Goal: Contribute content: Add original content to the website for others to see

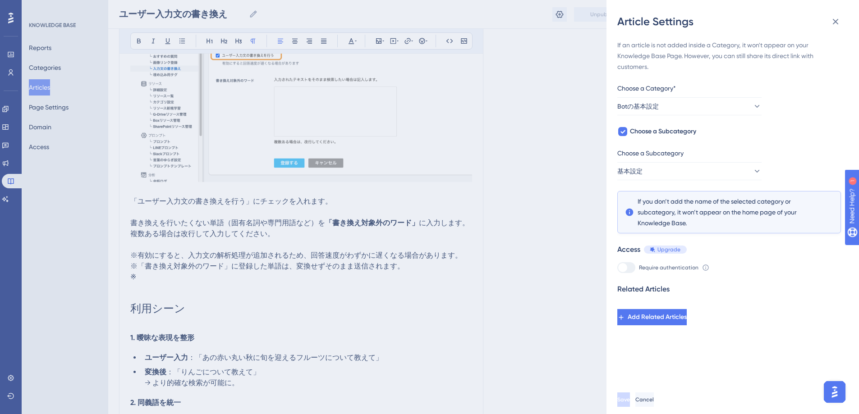
scroll to position [299, 0]
click at [838, 22] on icon at bounding box center [835, 21] width 11 height 11
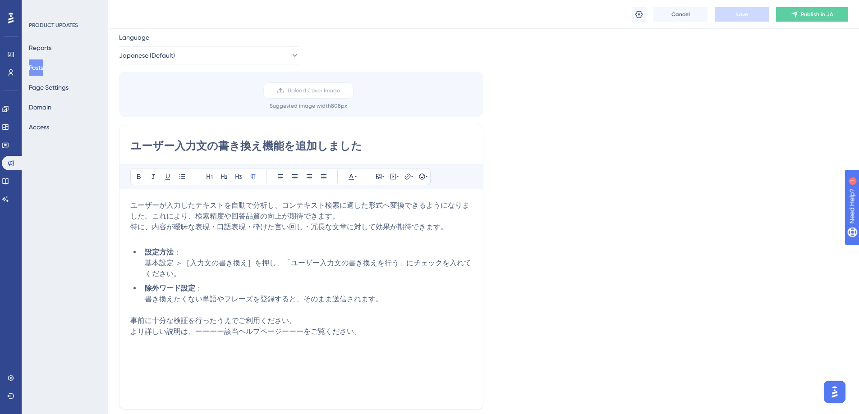
click at [39, 68] on button "Posts" at bounding box center [36, 68] width 14 height 16
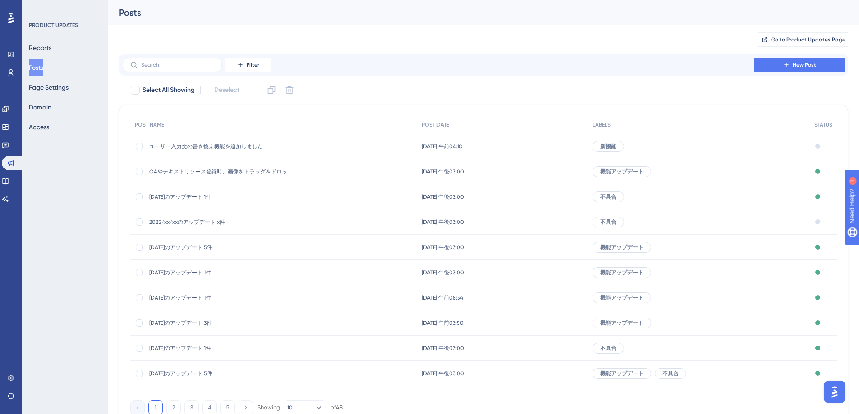
click at [211, 222] on span "2025/xx/xxのアップデート x件" at bounding box center [221, 222] width 144 height 7
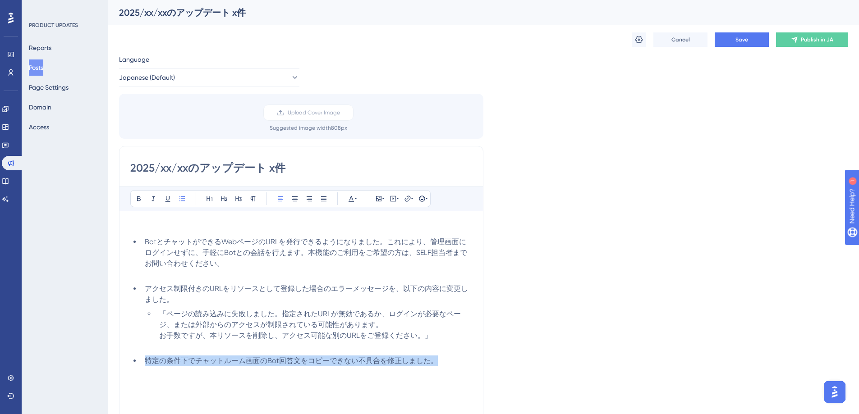
drag, startPoint x: 446, startPoint y: 363, endPoint x: 92, endPoint y: 362, distance: 354.0
click at [108, 362] on div "Performance Users Engagement Widgets Feedback Product Updates Knowledge Base AI…" at bounding box center [483, 333] width 751 height 667
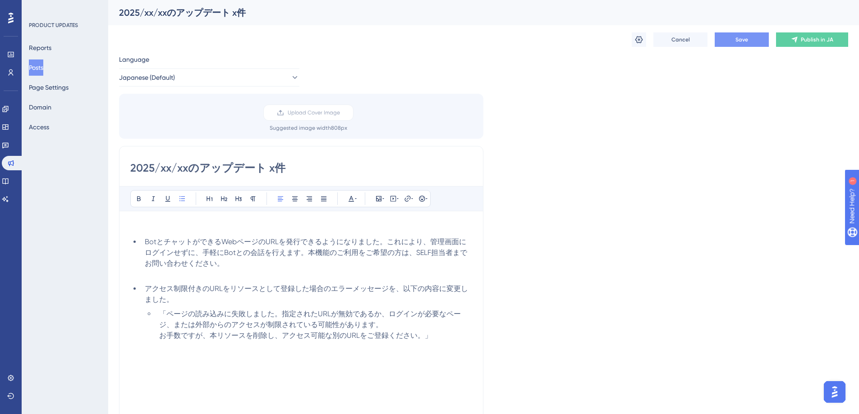
click at [734, 44] on button "Save" at bounding box center [742, 39] width 54 height 14
click at [43, 63] on button "Posts" at bounding box center [36, 68] width 14 height 16
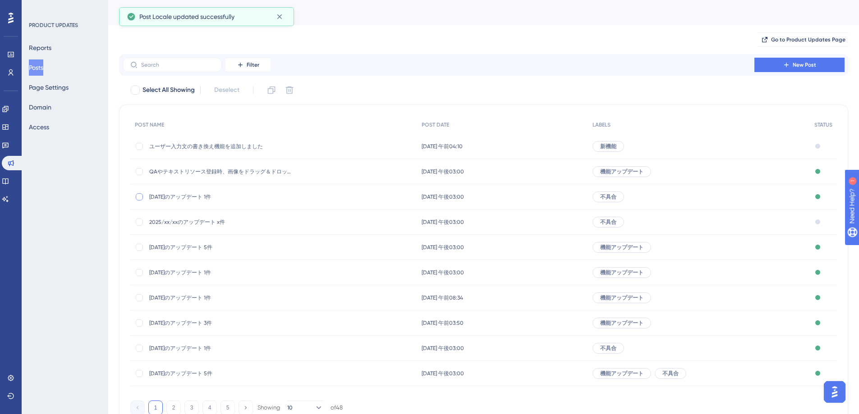
click at [138, 194] on div at bounding box center [139, 196] width 7 height 7
checkbox input "true"
click at [278, 89] on button at bounding box center [271, 90] width 14 height 14
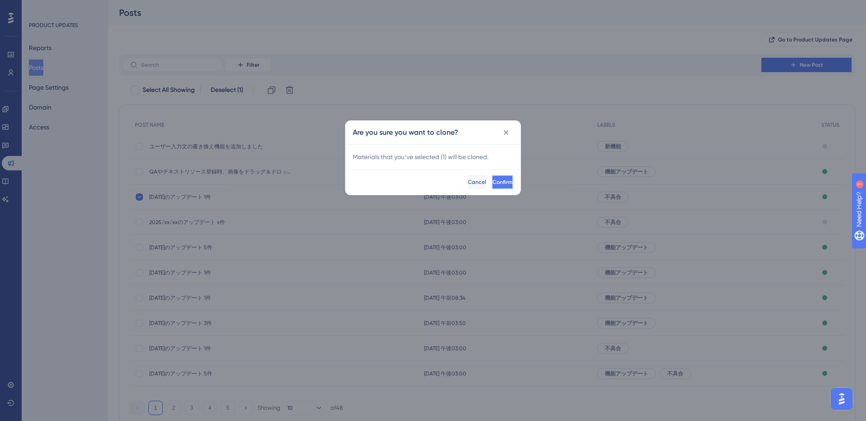
click at [503, 185] on button "Confirm" at bounding box center [503, 182] width 22 height 14
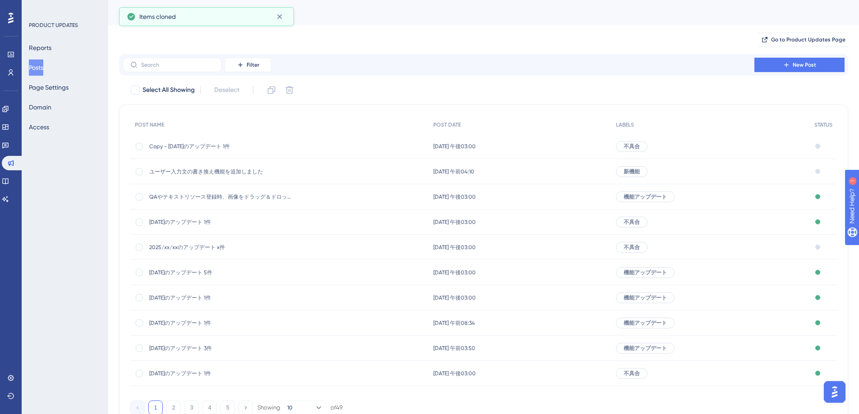
click at [202, 151] on div "Copy - [DATE]のアップデート 1件 Copy - [DATE]のアップデート 1件" at bounding box center [221, 146] width 144 height 25
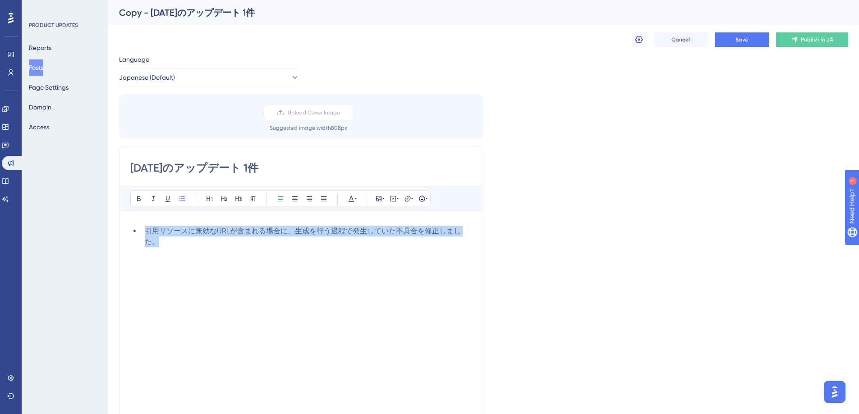
drag, startPoint x: 179, startPoint y: 240, endPoint x: 137, endPoint y: 226, distance: 45.1
click at [137, 226] on ul "引用リソースに無効なURLが含まれる場合に、生成を行う過程で発生していた不具合を修正しました。" at bounding box center [301, 237] width 342 height 22
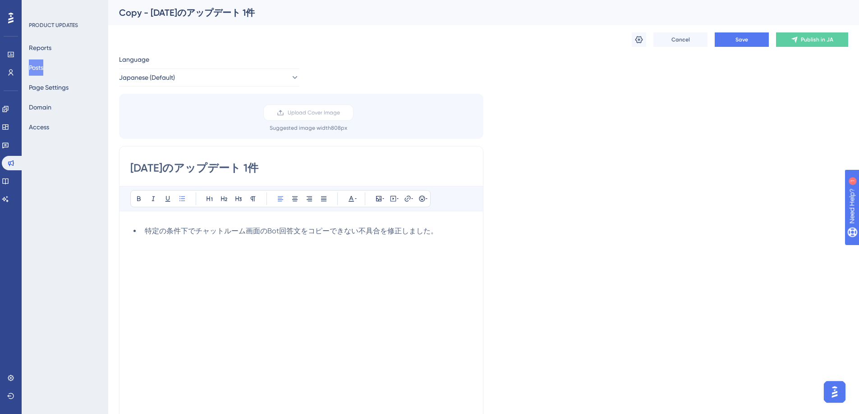
click at [189, 168] on input "[DATE]のアップデート 1件" at bounding box center [301, 168] width 342 height 14
type input "[DATE]のアップデート 1件"
click at [635, 40] on icon at bounding box center [639, 39] width 8 height 7
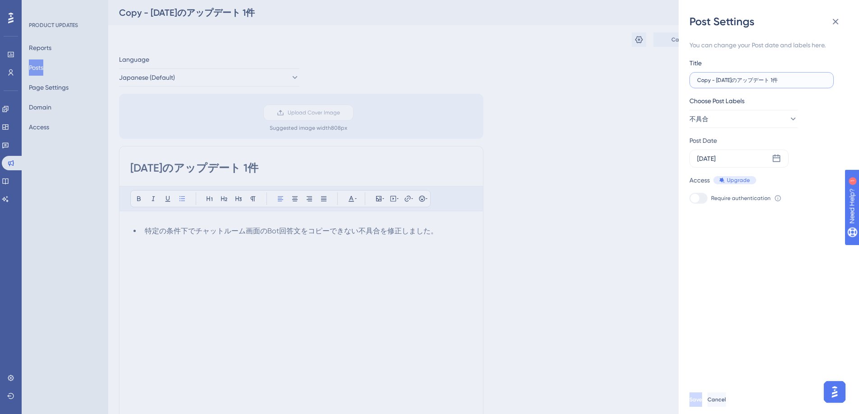
drag, startPoint x: 716, startPoint y: 80, endPoint x: 671, endPoint y: 75, distance: 45.3
click at [671, 75] on div "Post Settings You can change your Post date and labels here. Title Copy - [DATE…" at bounding box center [429, 207] width 859 height 414
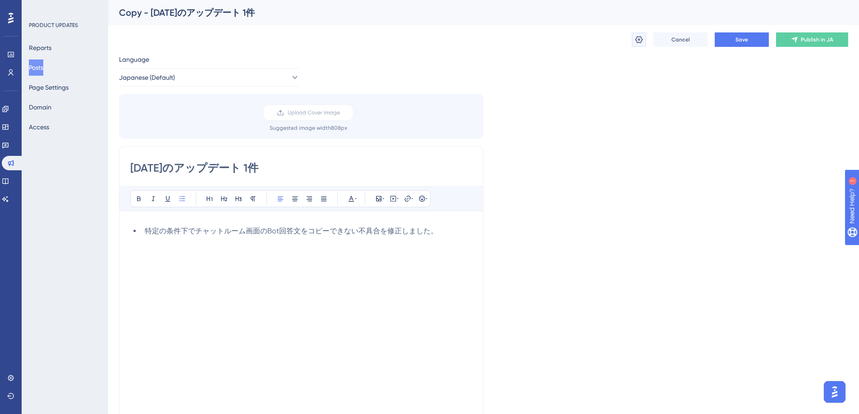
click at [638, 44] on icon at bounding box center [639, 39] width 9 height 9
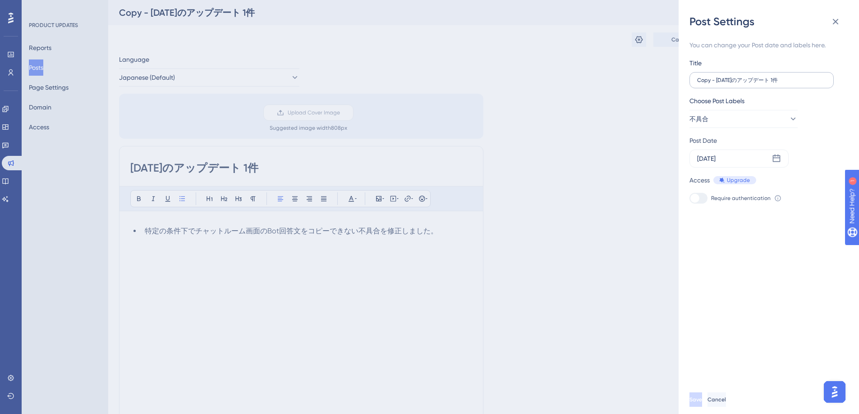
click at [717, 83] on label "Copy - [DATE]のアップデート 1件" at bounding box center [762, 80] width 144 height 16
click at [717, 83] on input "Copy - [DATE]のアップデート 1件" at bounding box center [761, 80] width 129 height 6
click at [715, 82] on input "Copy - [DATE]のアップデート 1件" at bounding box center [761, 80] width 129 height 6
click at [727, 82] on input "[DATE]のアップデート 1件" at bounding box center [761, 80] width 129 height 6
type input "[DATE]のアップデート 1件"
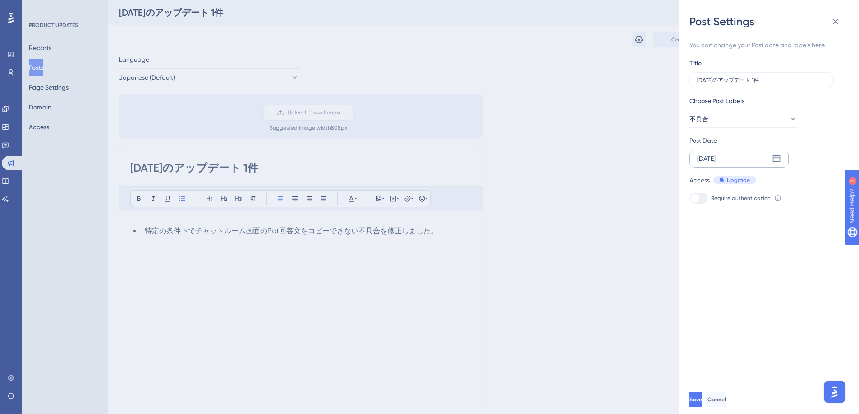
click at [771, 160] on div "[DATE]" at bounding box center [739, 159] width 99 height 18
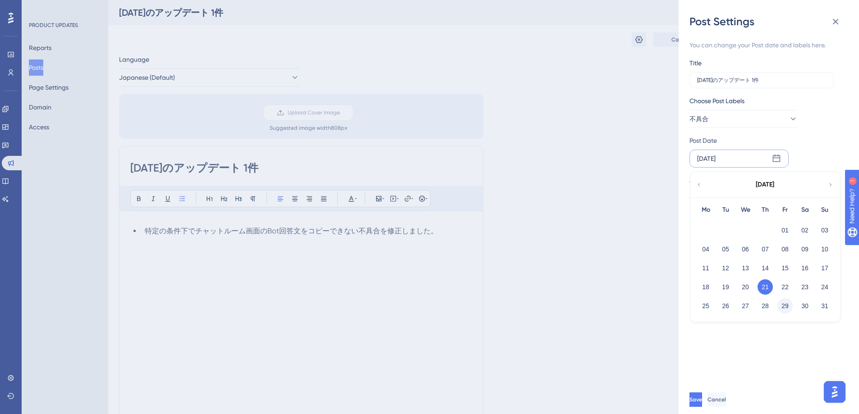
click at [782, 304] on button "29" at bounding box center [784, 306] width 15 height 15
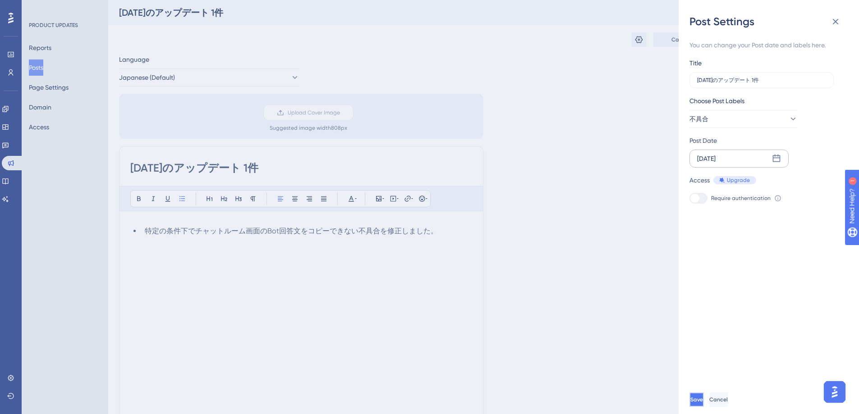
click at [700, 406] on button "Save" at bounding box center [697, 400] width 14 height 14
click at [830, 21] on icon at bounding box center [835, 21] width 11 height 11
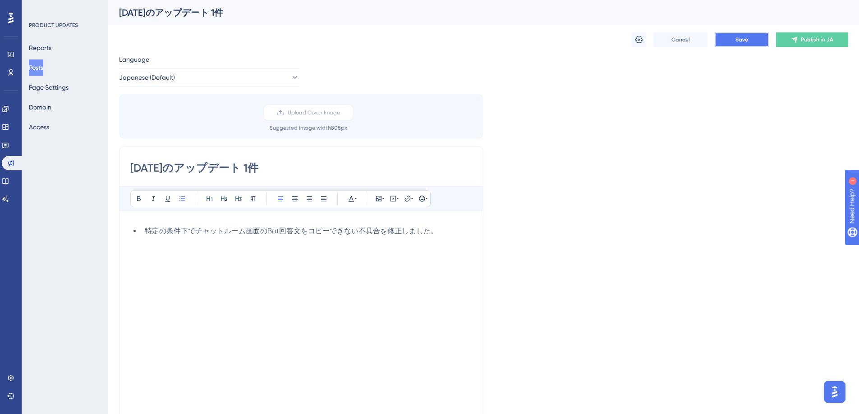
click at [746, 42] on span "Save" at bounding box center [742, 39] width 13 height 7
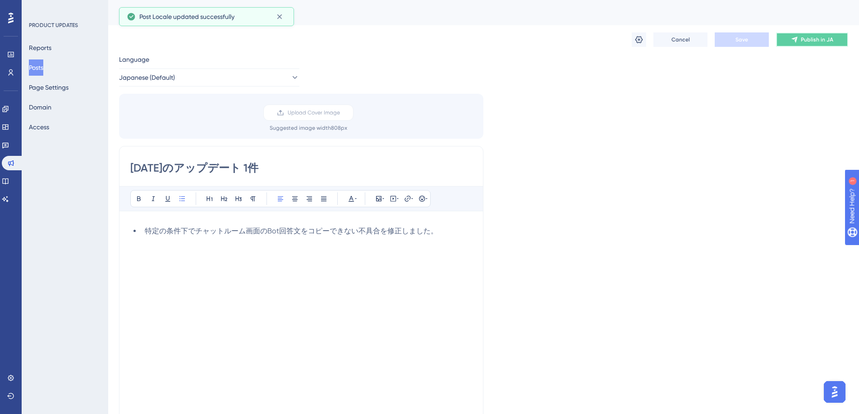
click at [798, 44] on button "Publish in JA" at bounding box center [812, 39] width 72 height 14
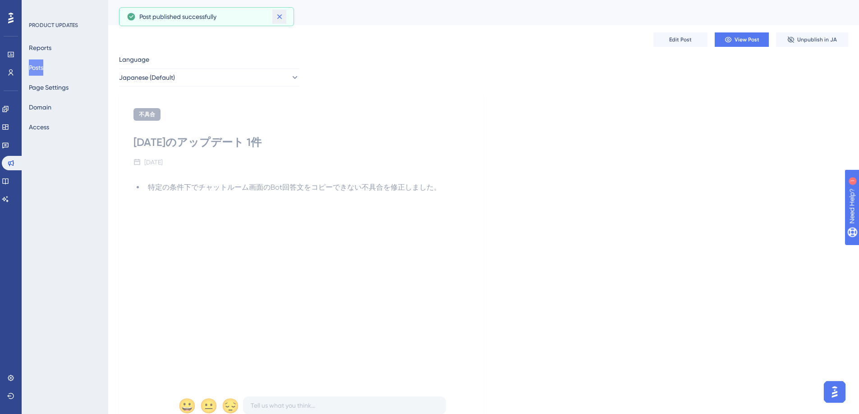
click at [276, 13] on icon at bounding box center [279, 16] width 9 height 9
